Goal: Communication & Community: Answer question/provide support

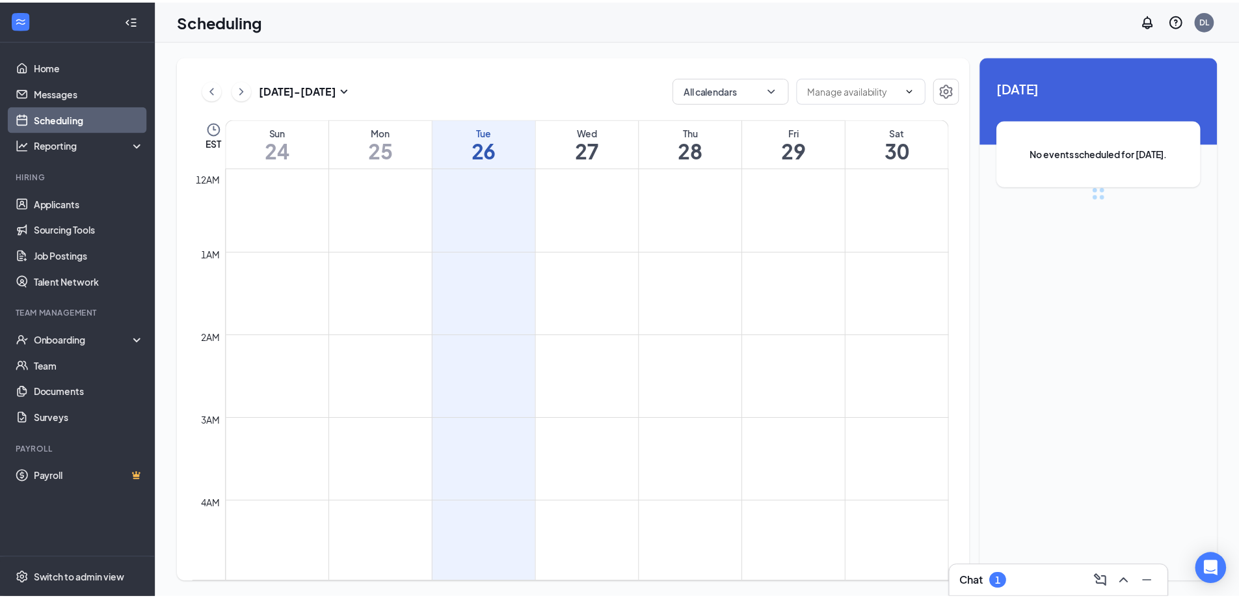
scroll to position [639, 0]
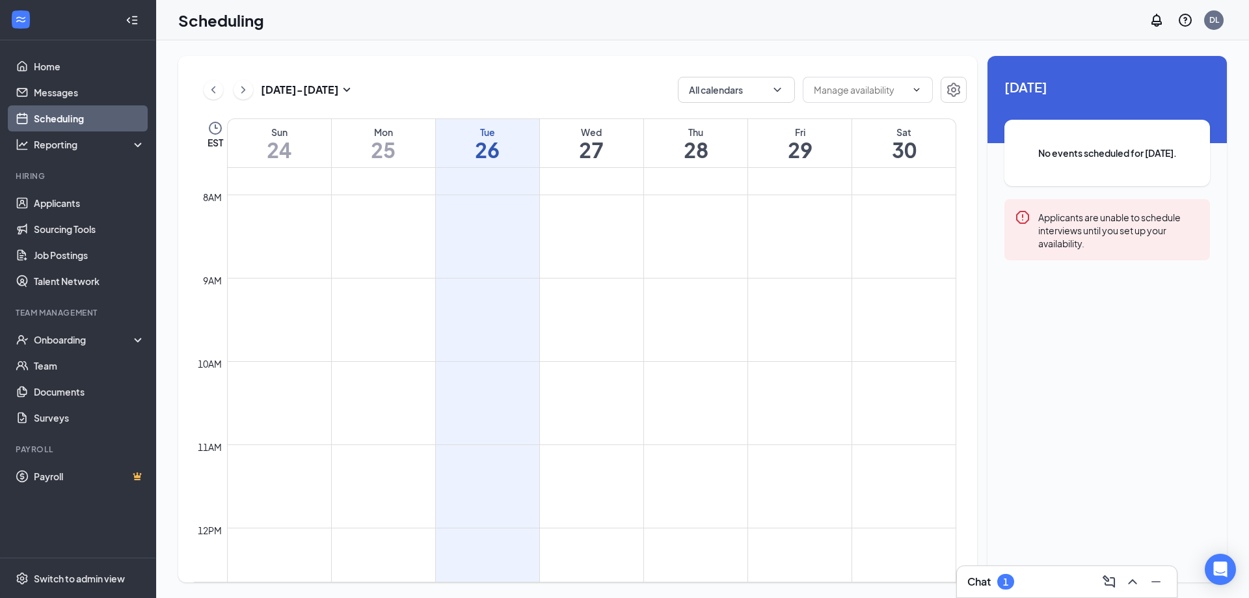
click at [56, 122] on link "Scheduling" at bounding box center [89, 118] width 111 height 26
click at [60, 207] on link "Applicants" at bounding box center [89, 203] width 111 height 26
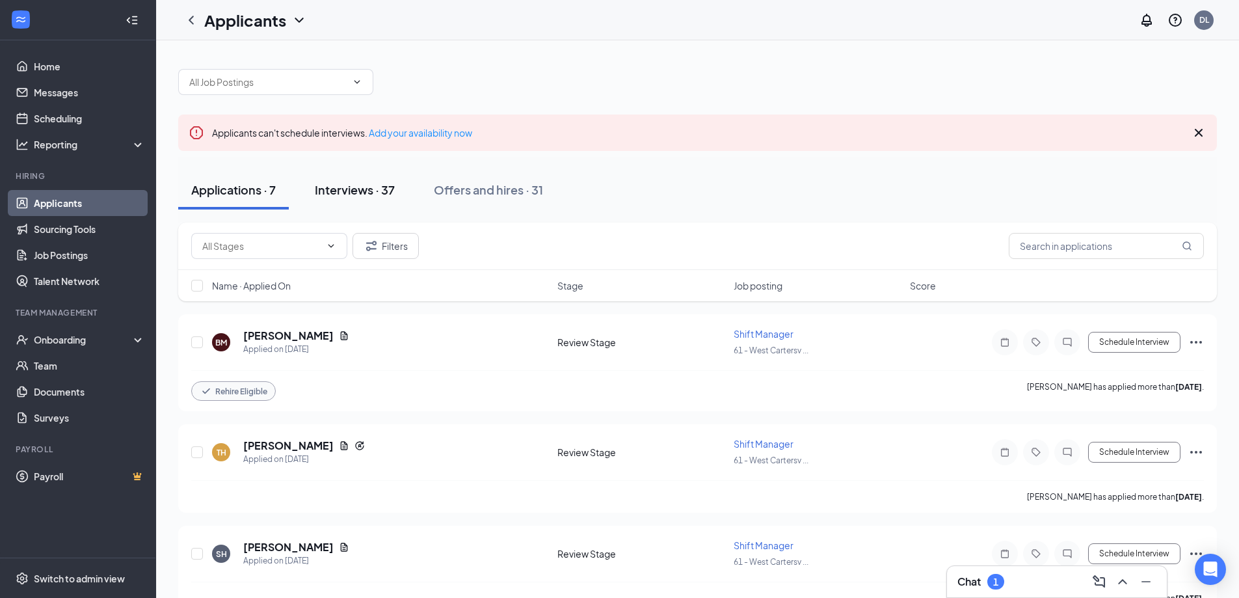
click at [350, 187] on div "Interviews · 37" at bounding box center [355, 189] width 80 height 16
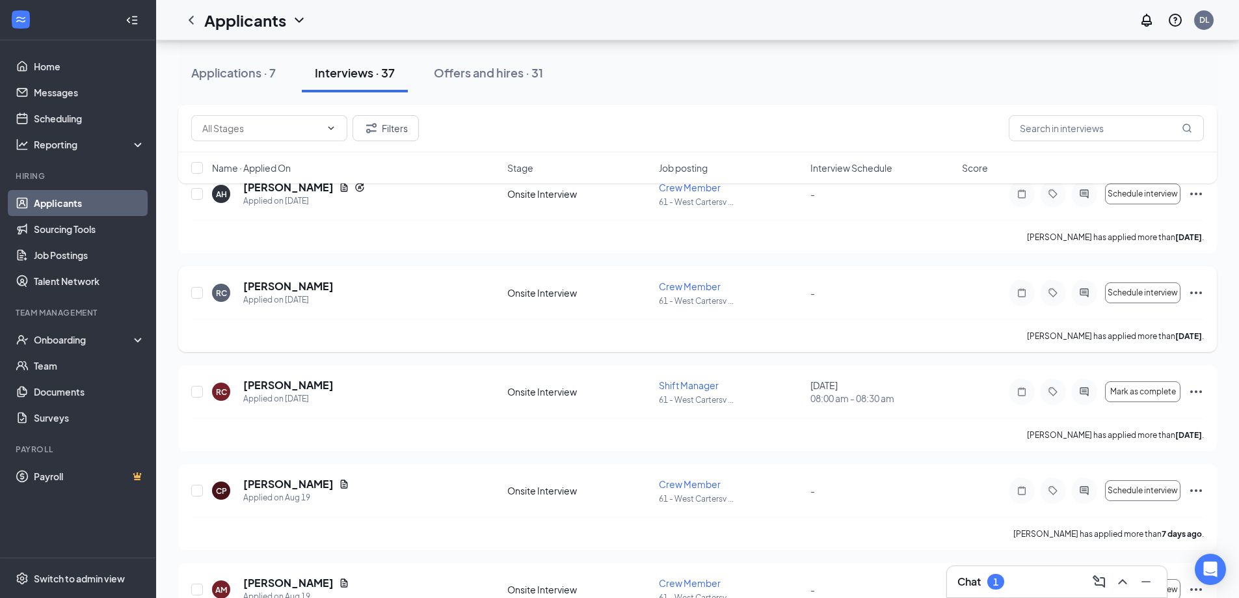
scroll to position [1431, 0]
click at [49, 338] on div "Onboarding" at bounding box center [84, 339] width 100 height 13
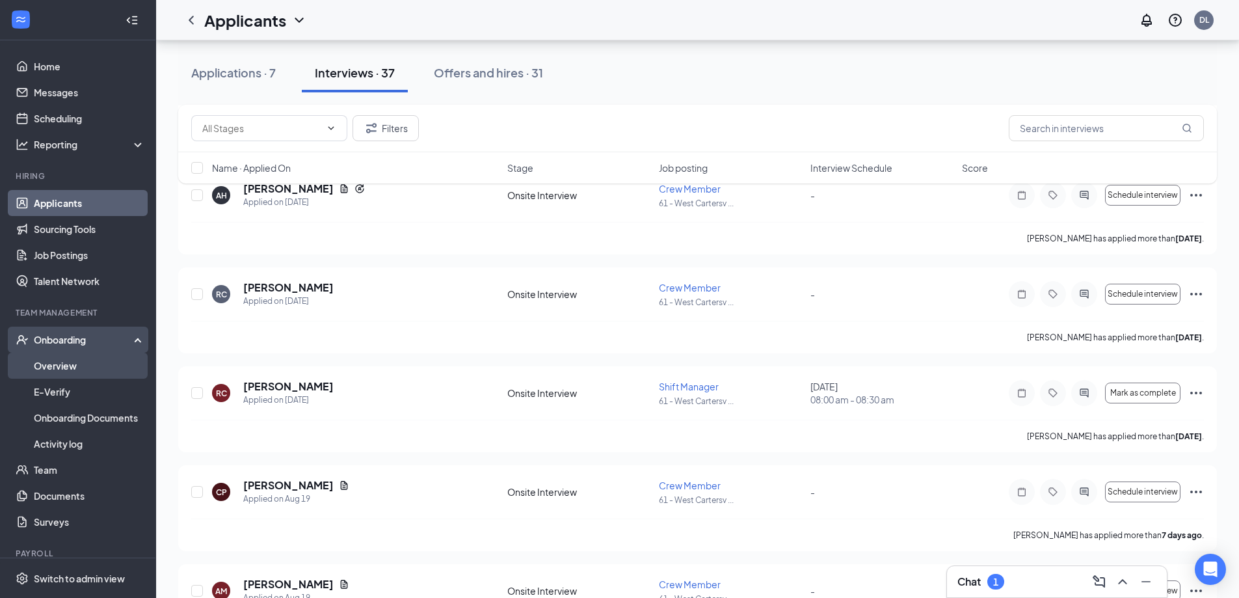
click at [60, 365] on link "Overview" at bounding box center [89, 365] width 111 height 26
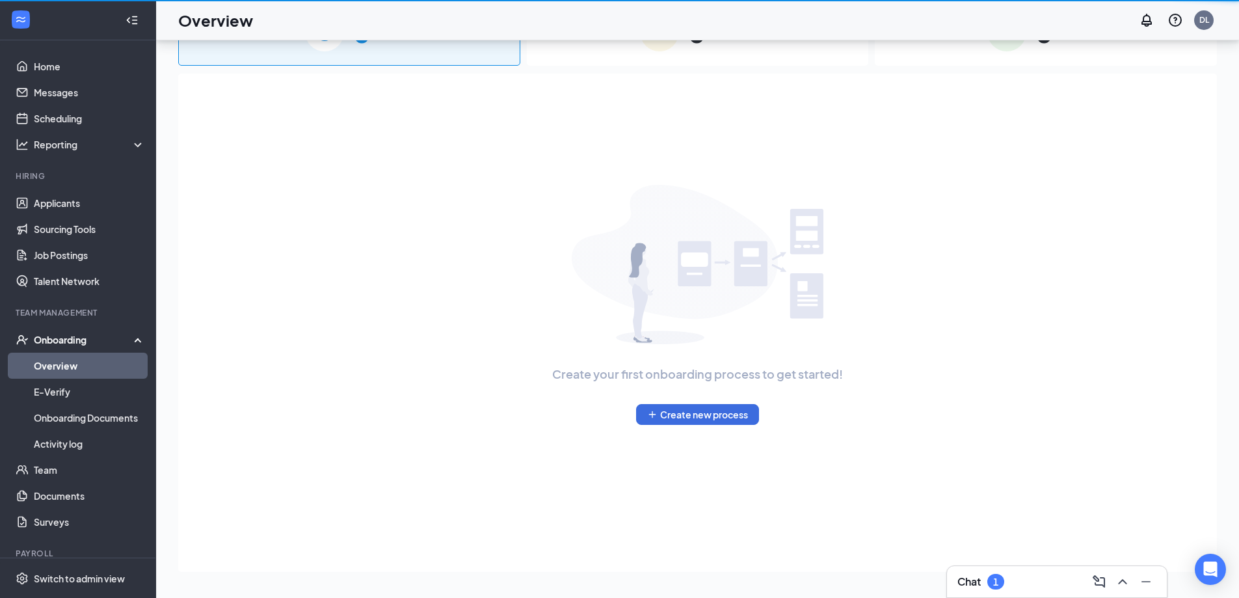
scroll to position [59, 0]
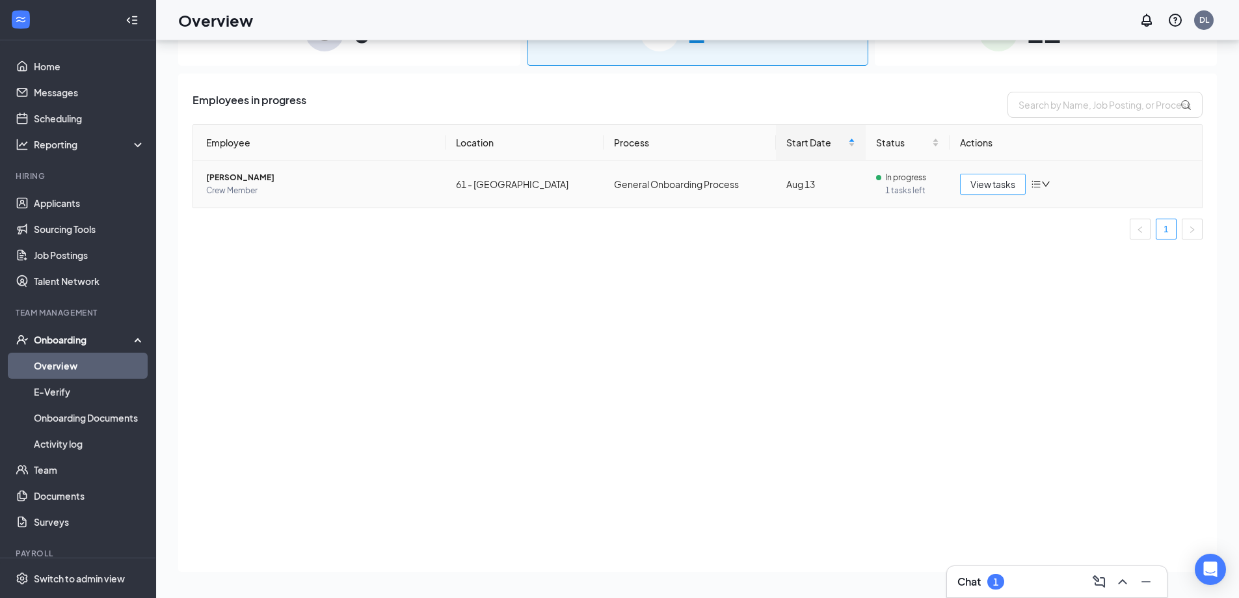
click at [991, 189] on span "View tasks" at bounding box center [992, 184] width 45 height 14
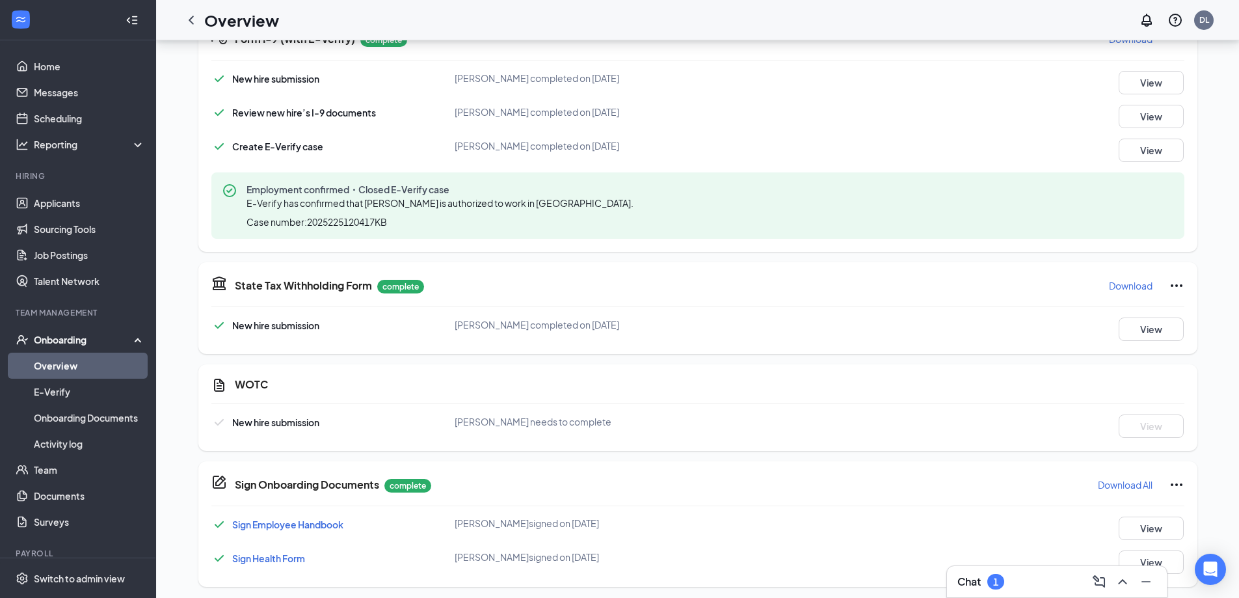
scroll to position [431, 0]
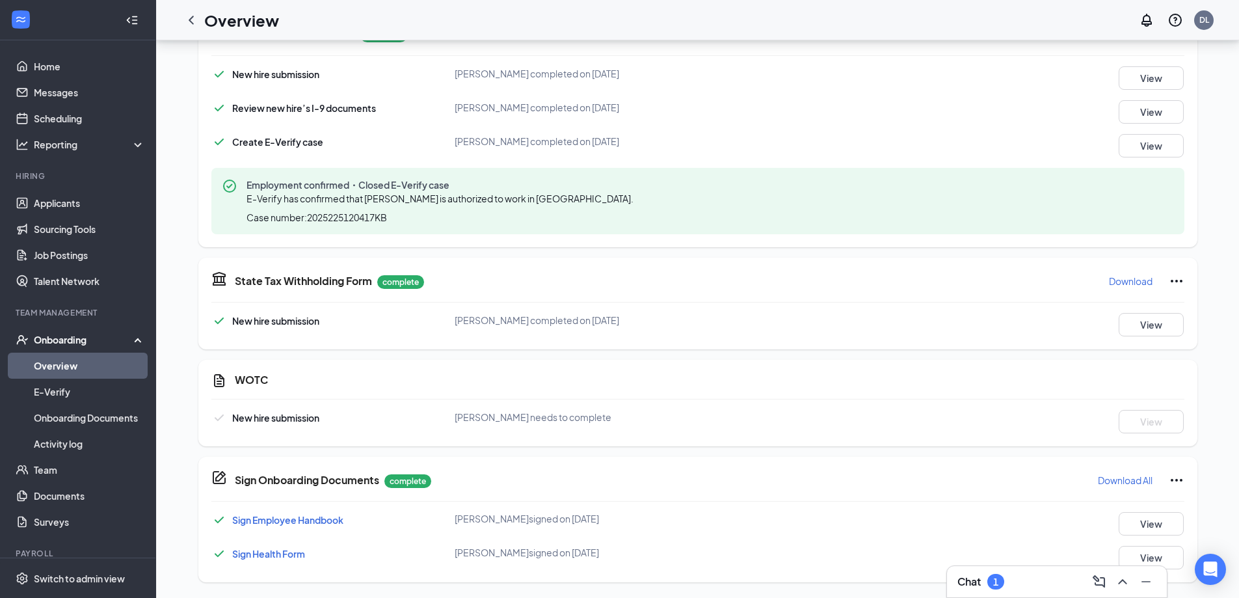
click at [213, 382] on icon "CustomFormIcon" at bounding box center [219, 381] width 16 height 16
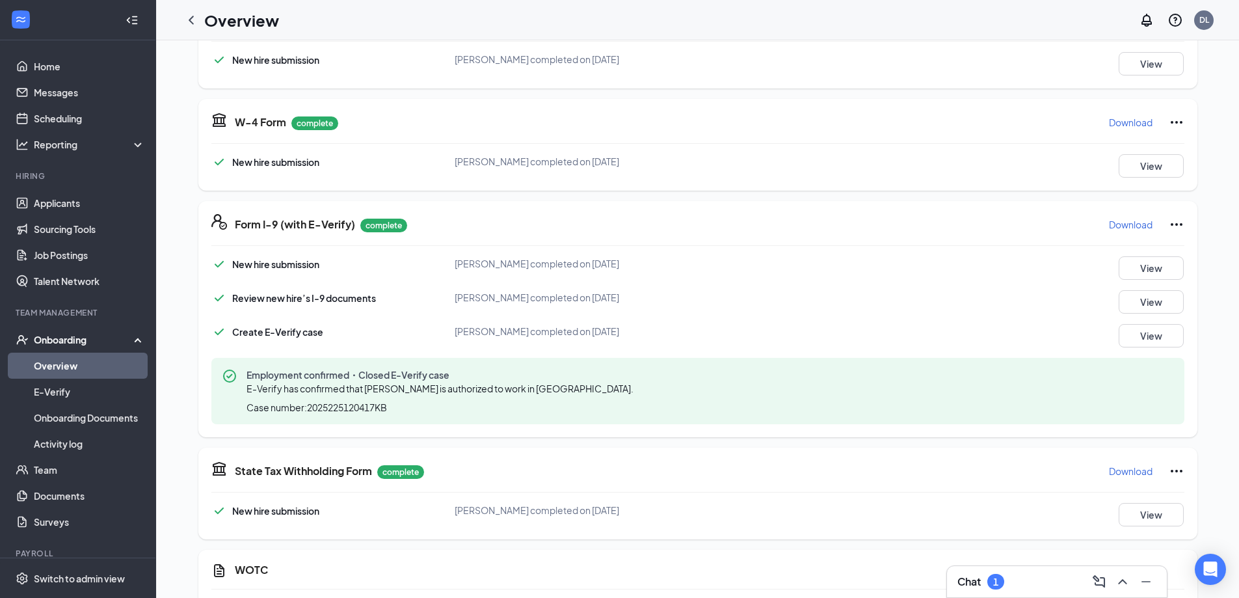
scroll to position [0, 0]
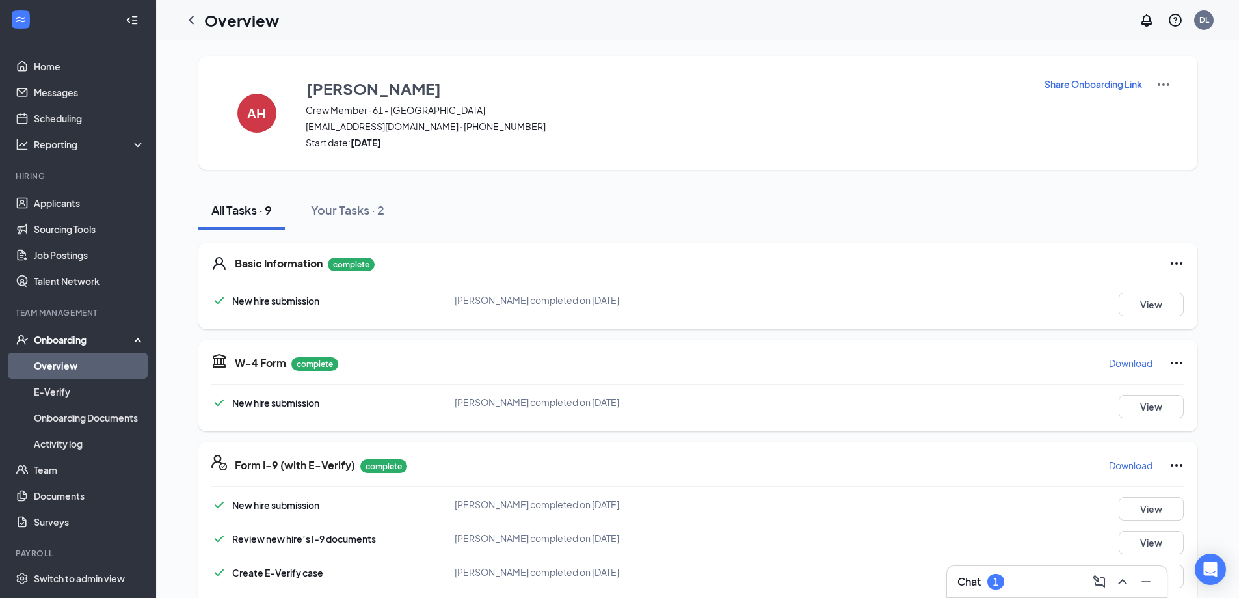
click at [1111, 85] on p "Share Onboarding Link" at bounding box center [1093, 83] width 98 height 13
type textarea "Hi Ava, This is a gentle reminder to complete your onboarding before your first…"
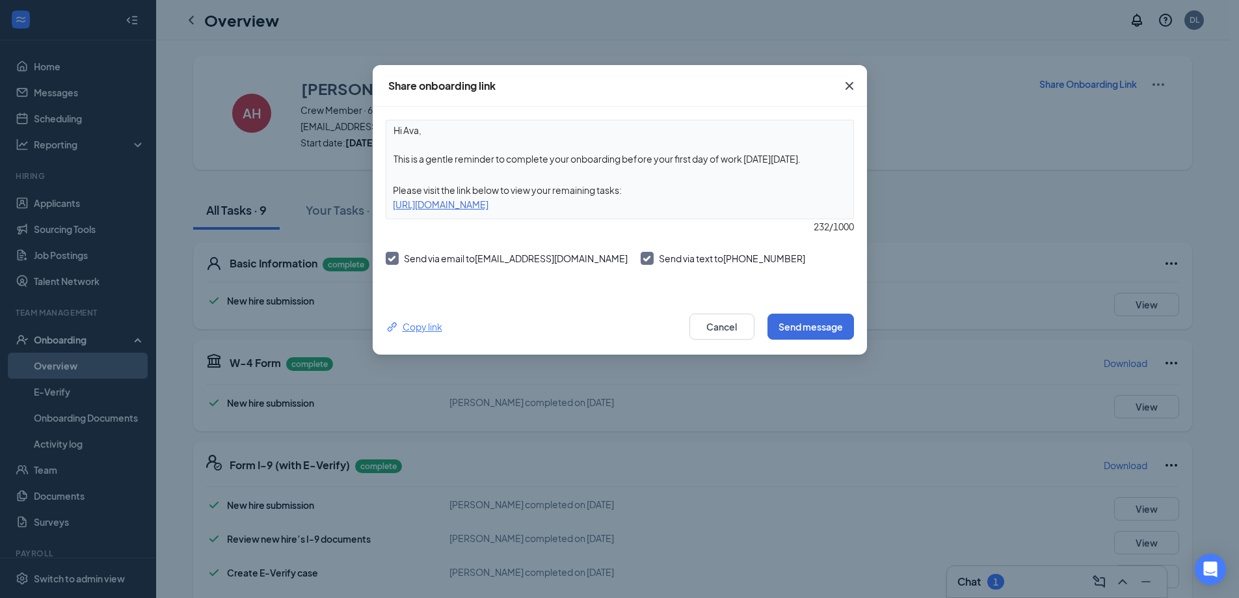
click at [415, 329] on div "Copy link" at bounding box center [414, 326] width 57 height 14
click at [833, 326] on button "Send message" at bounding box center [810, 326] width 86 height 26
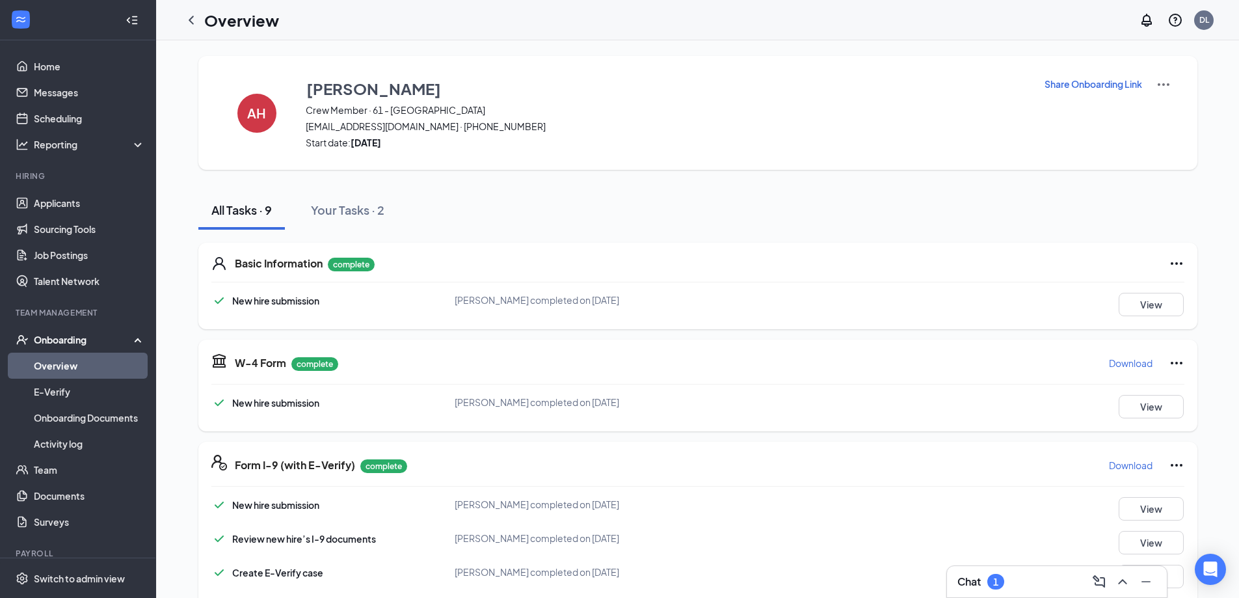
click at [80, 341] on div "Onboarding" at bounding box center [84, 339] width 100 height 13
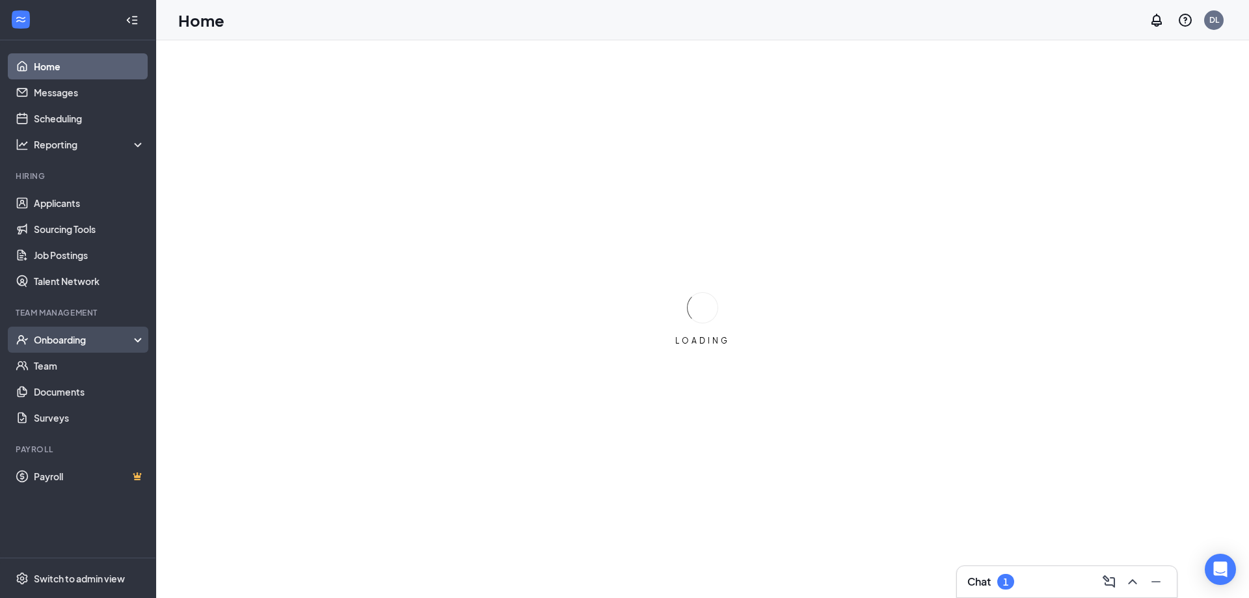
click at [81, 334] on div "Onboarding" at bounding box center [84, 339] width 100 height 13
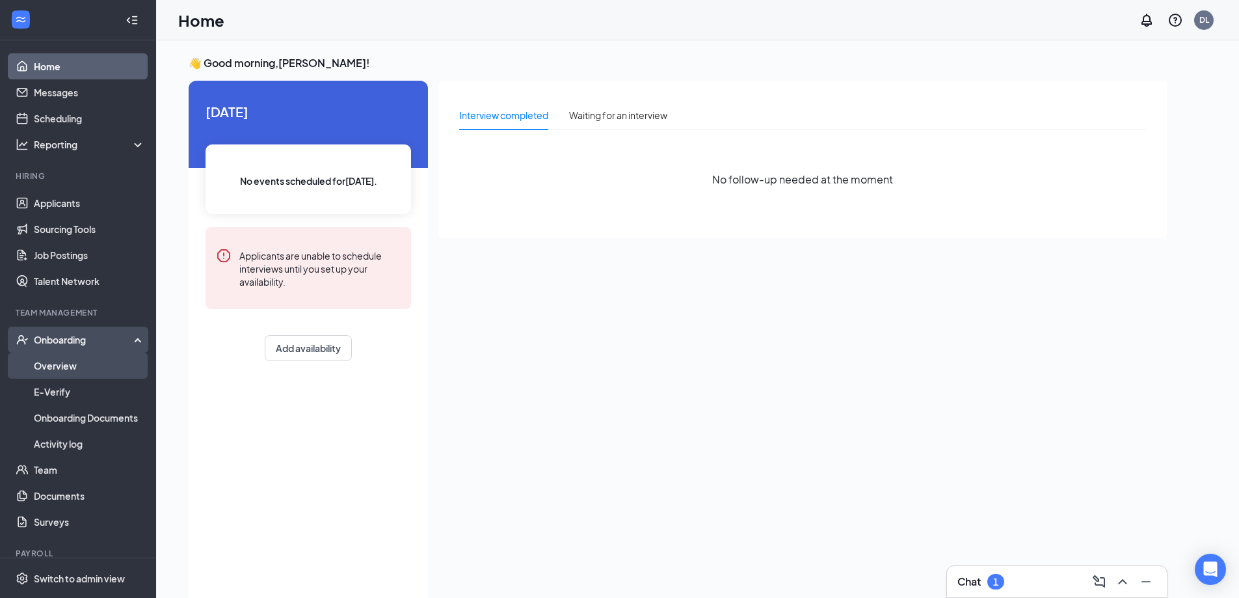
click at [66, 361] on link "Overview" at bounding box center [89, 365] width 111 height 26
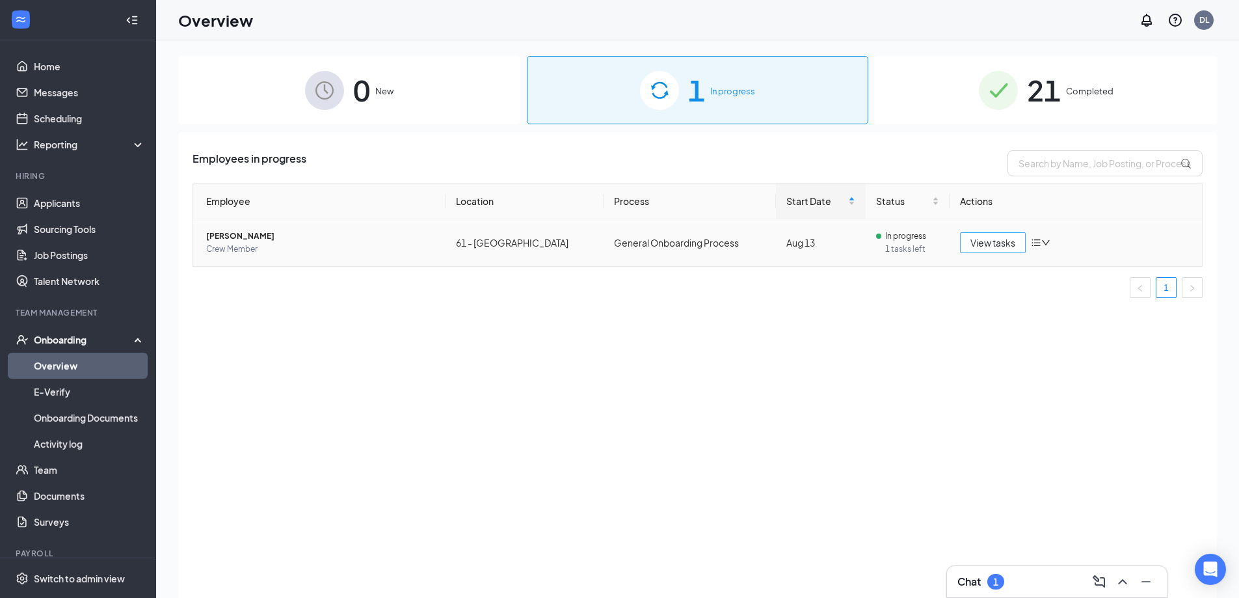
click at [999, 241] on span "View tasks" at bounding box center [992, 242] width 45 height 14
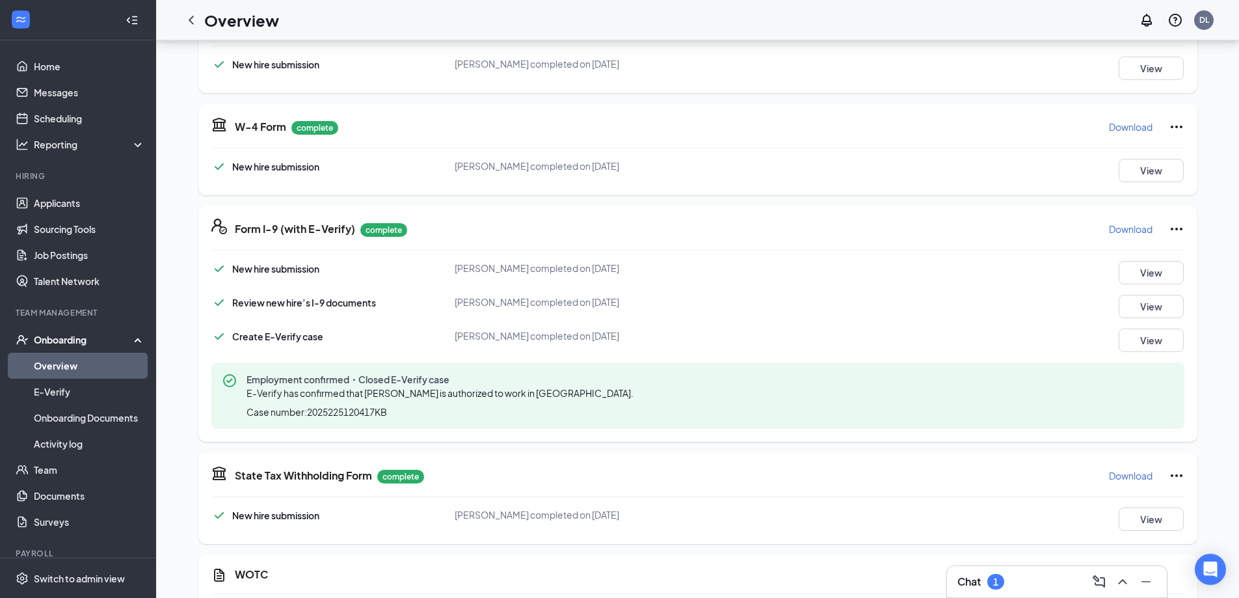
scroll to position [431, 0]
